Goal: Task Accomplishment & Management: Manage account settings

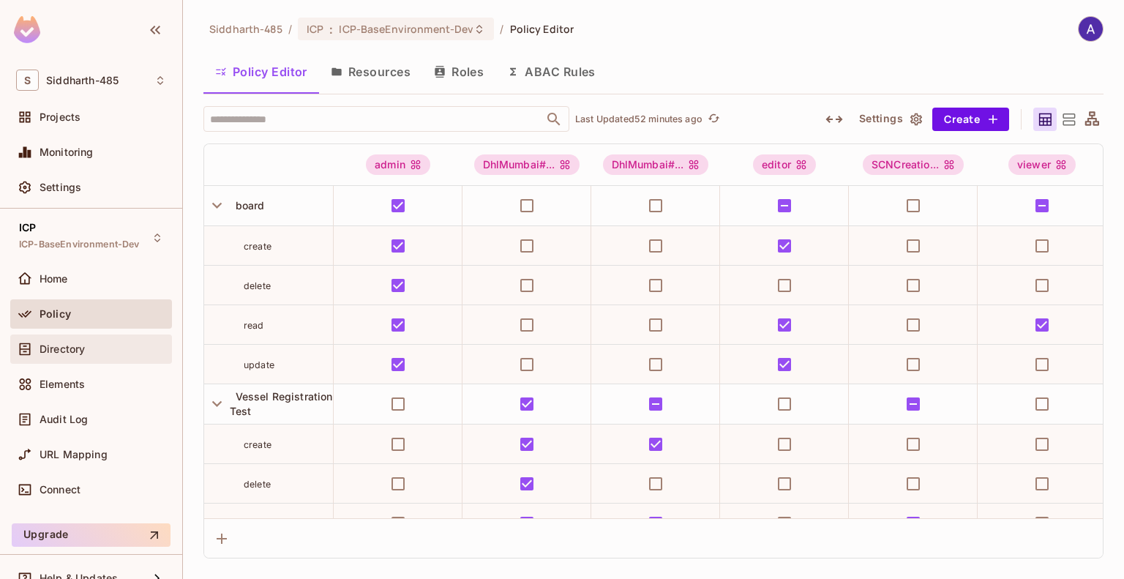
click at [63, 347] on span "Directory" at bounding box center [62, 349] width 45 height 12
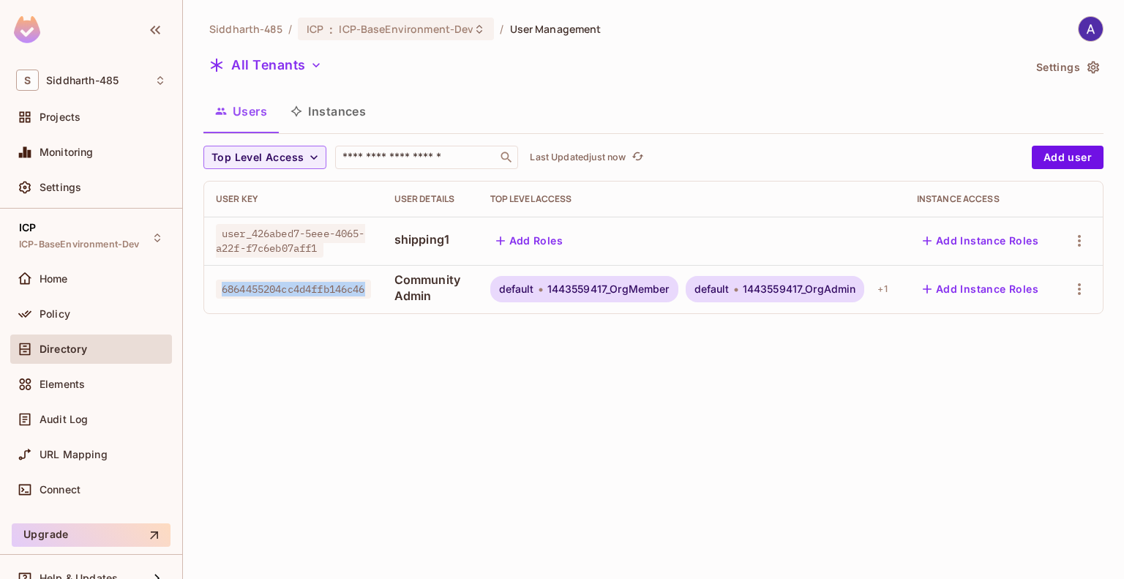
drag, startPoint x: 222, startPoint y: 287, endPoint x: 380, endPoint y: 291, distance: 157.4
click at [380, 291] on td "6864455204cc4d4ffb146c46" at bounding box center [293, 289] width 179 height 48
copy span "6864455204cc4d4ffb146c46"
click at [380, 291] on td "6864455204cc4d4ffb146c46" at bounding box center [293, 289] width 179 height 48
drag, startPoint x: 222, startPoint y: 287, endPoint x: 372, endPoint y: 288, distance: 150.0
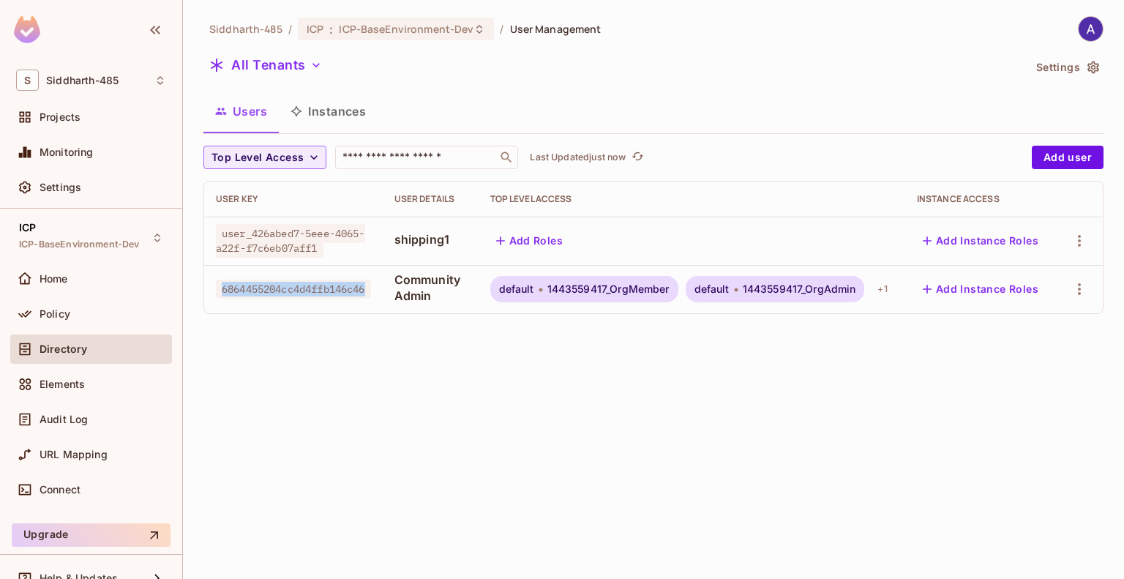
click at [371, 288] on span "6864455204cc4d4ffb146c46" at bounding box center [293, 288] width 155 height 19
copy span "6864455204cc4d4ffb146c46"
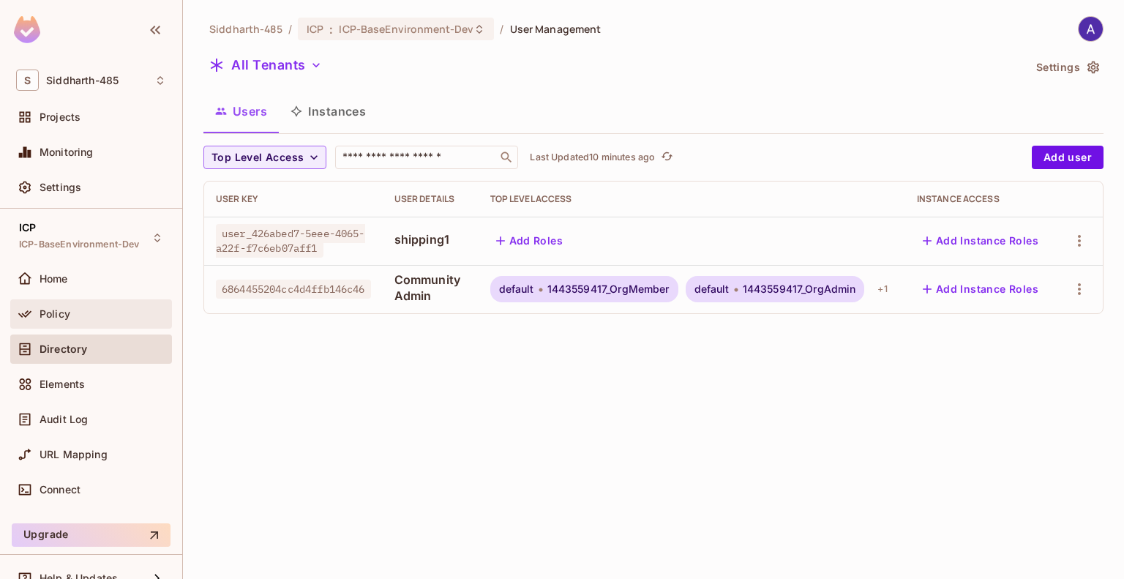
click at [59, 312] on span "Policy" at bounding box center [55, 314] width 31 height 12
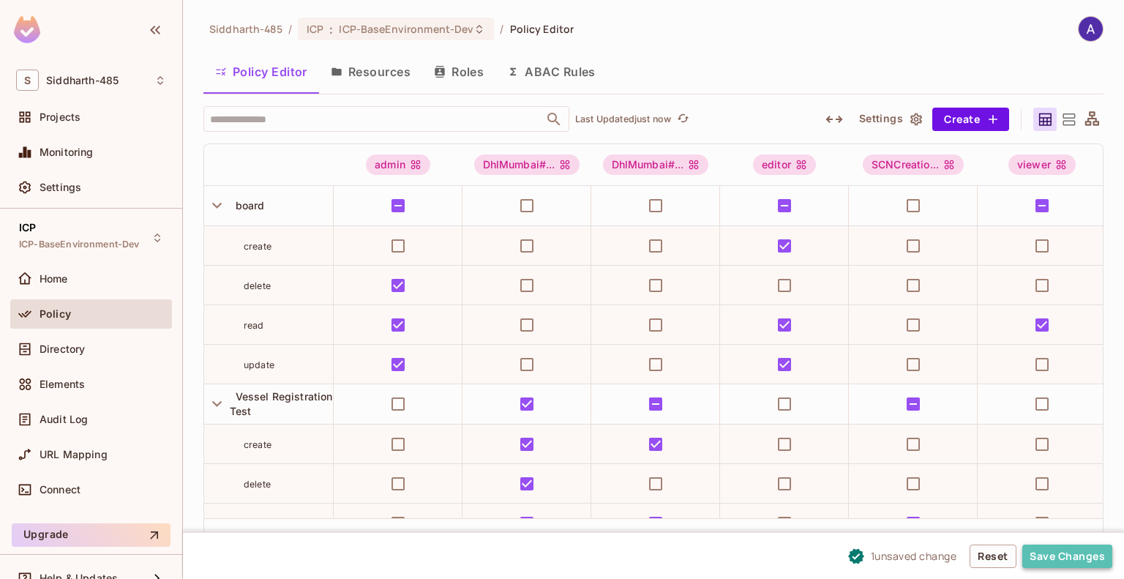
click at [1075, 547] on button "Save Changes" at bounding box center [1067, 555] width 90 height 23
